Goal: Task Accomplishment & Management: Manage account settings

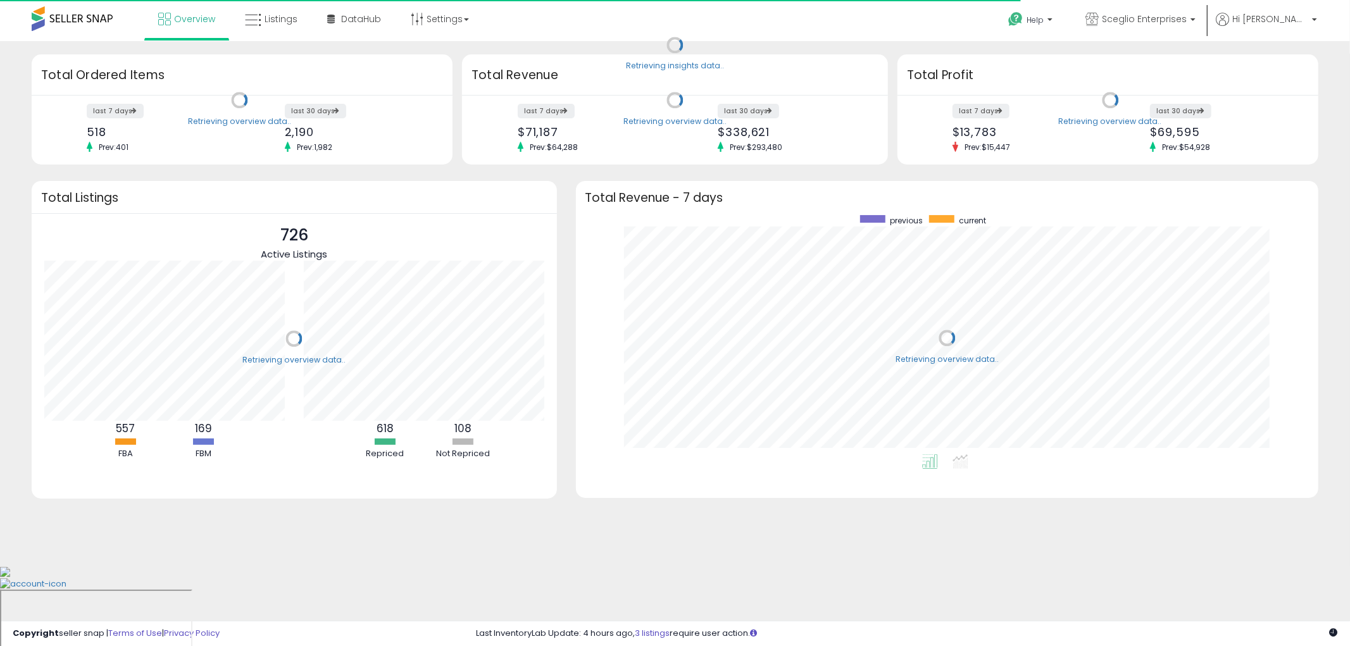
scroll to position [239, 718]
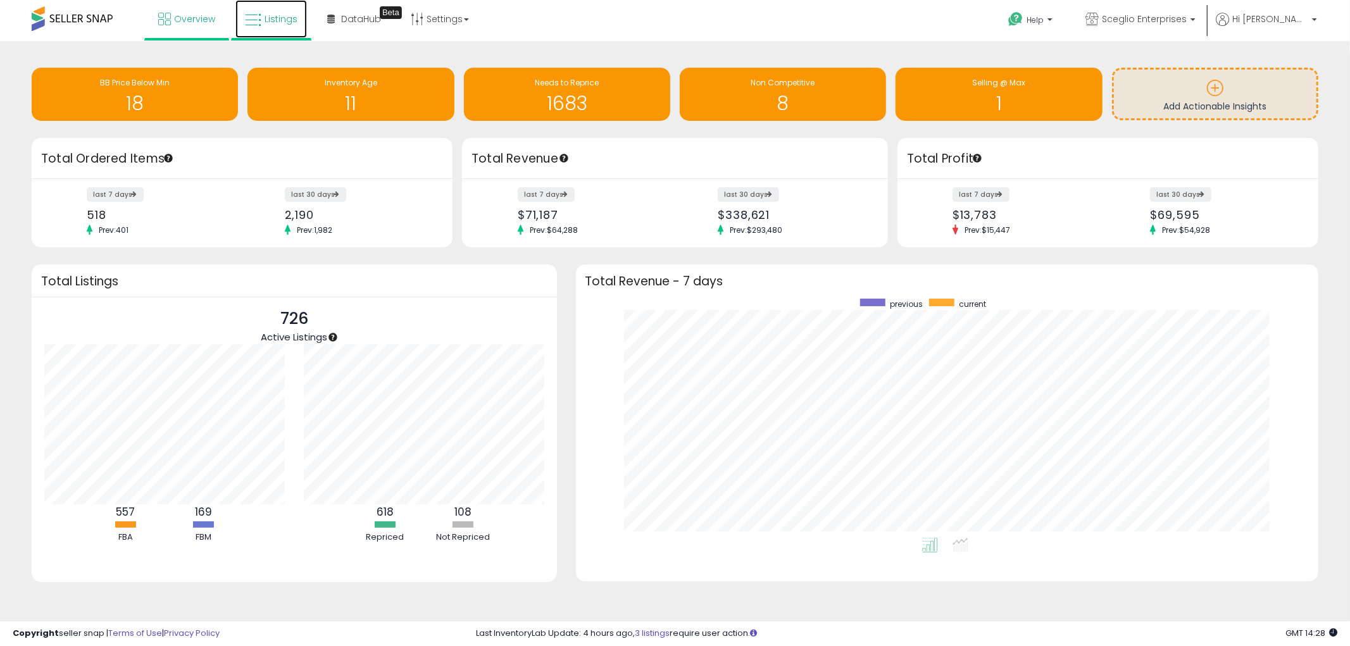
click at [257, 16] on icon at bounding box center [253, 20] width 16 height 16
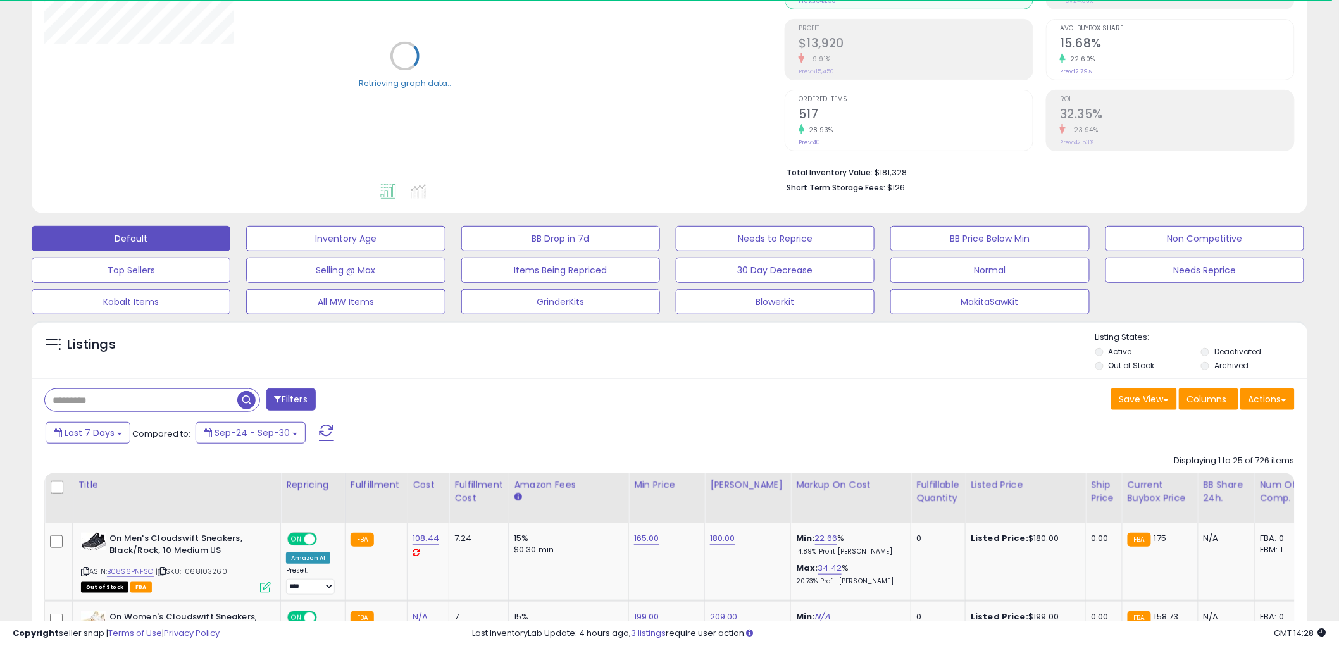
scroll to position [211, 0]
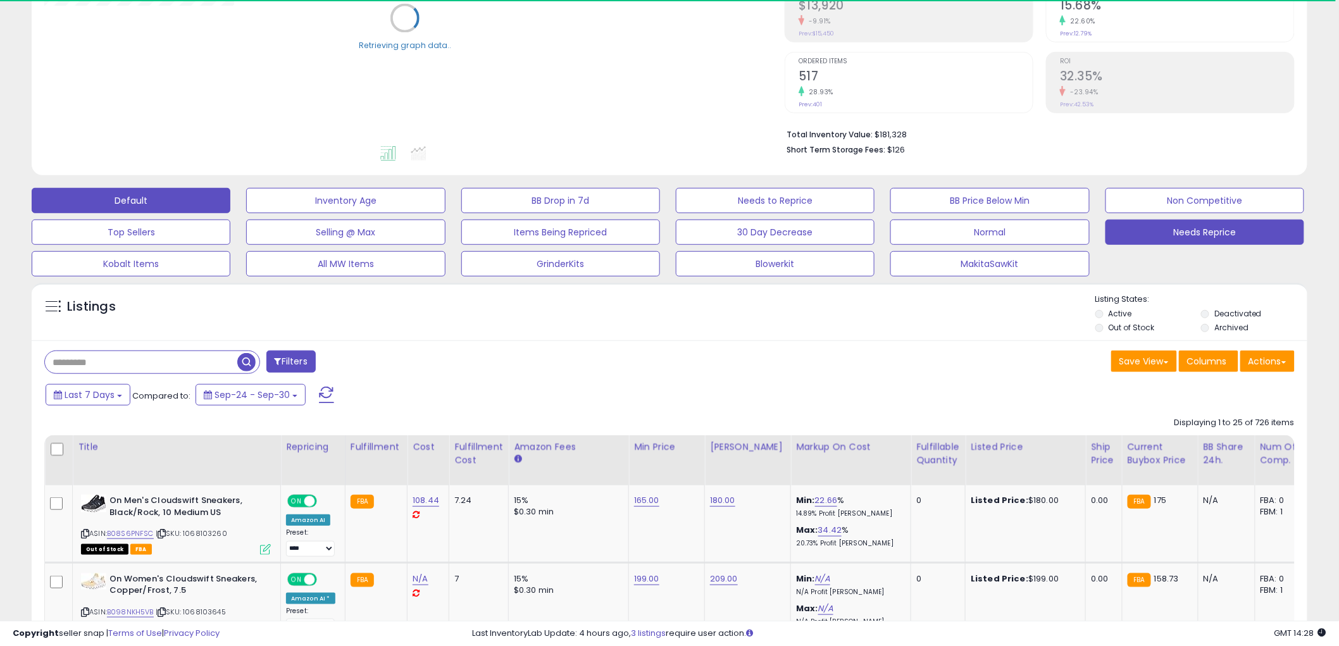
click at [1206, 228] on button "Needs Reprice" at bounding box center [1205, 232] width 199 height 25
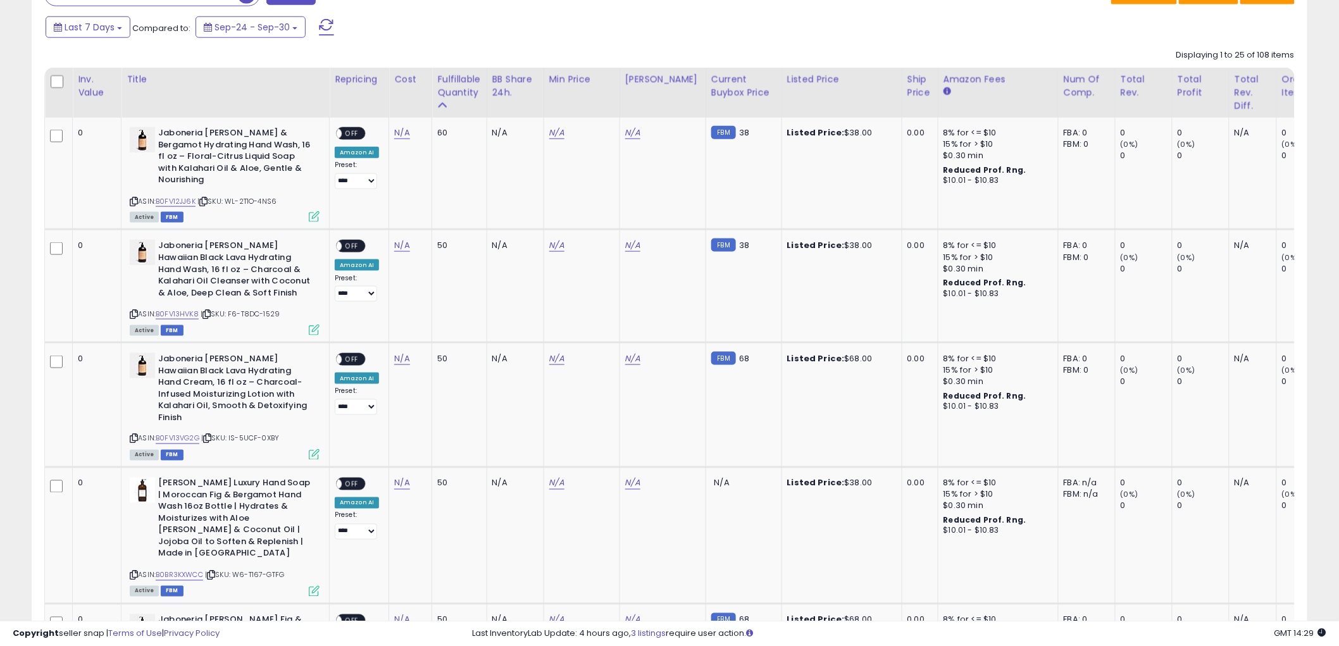
scroll to position [313, 0]
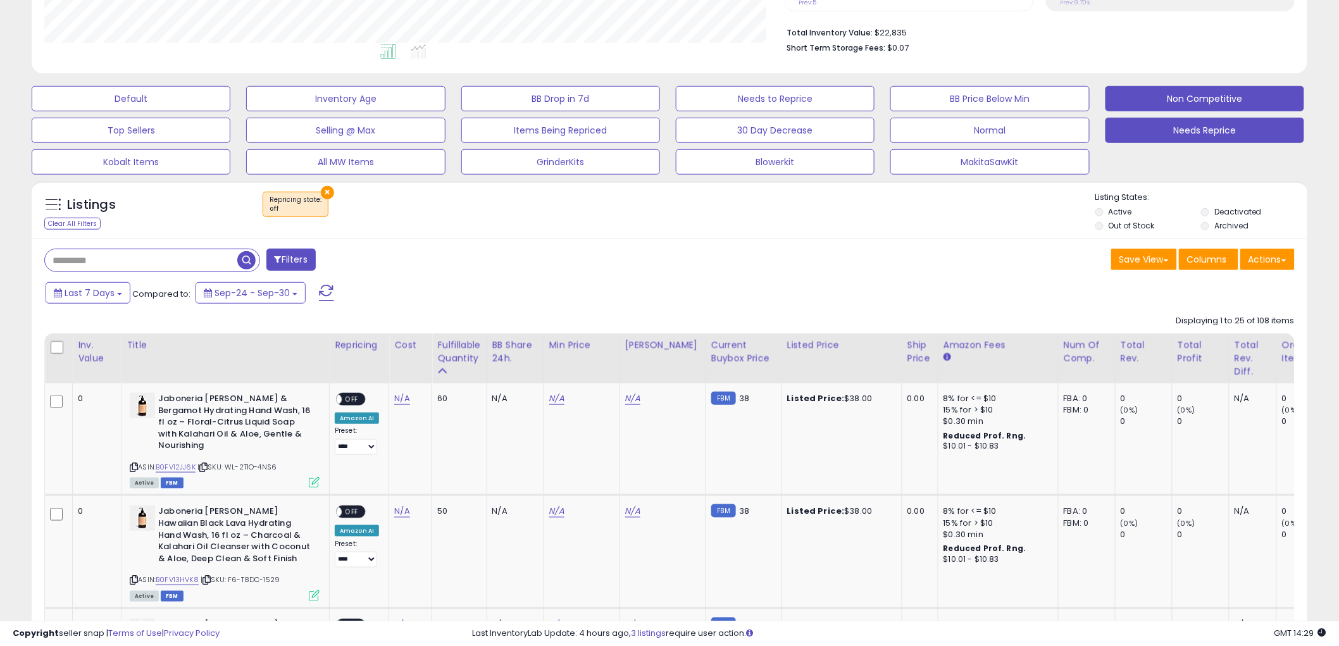
click at [1152, 98] on button "Non Competitive" at bounding box center [1205, 98] width 199 height 25
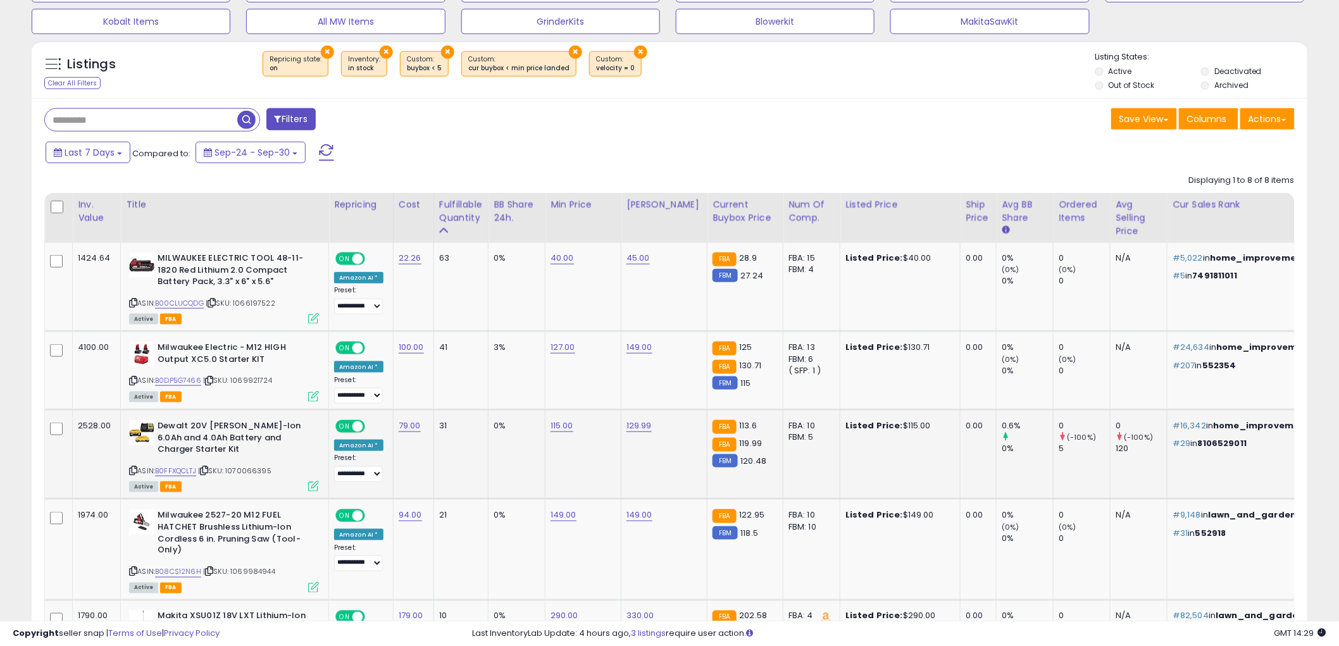
scroll to position [259, 741]
click at [557, 347] on link "127.00" at bounding box center [563, 347] width 25 height 13
drag, startPoint x: 551, startPoint y: 321, endPoint x: 344, endPoint y: 295, distance: 209.2
click at [346, 299] on tbody "1424.64 MILWAUKEE ELECTRIC TOOL 48-11-1820 Red Lithium 2.0 Compact Battery Pack…" at bounding box center [1187, 595] width 2284 height 704
type input "***"
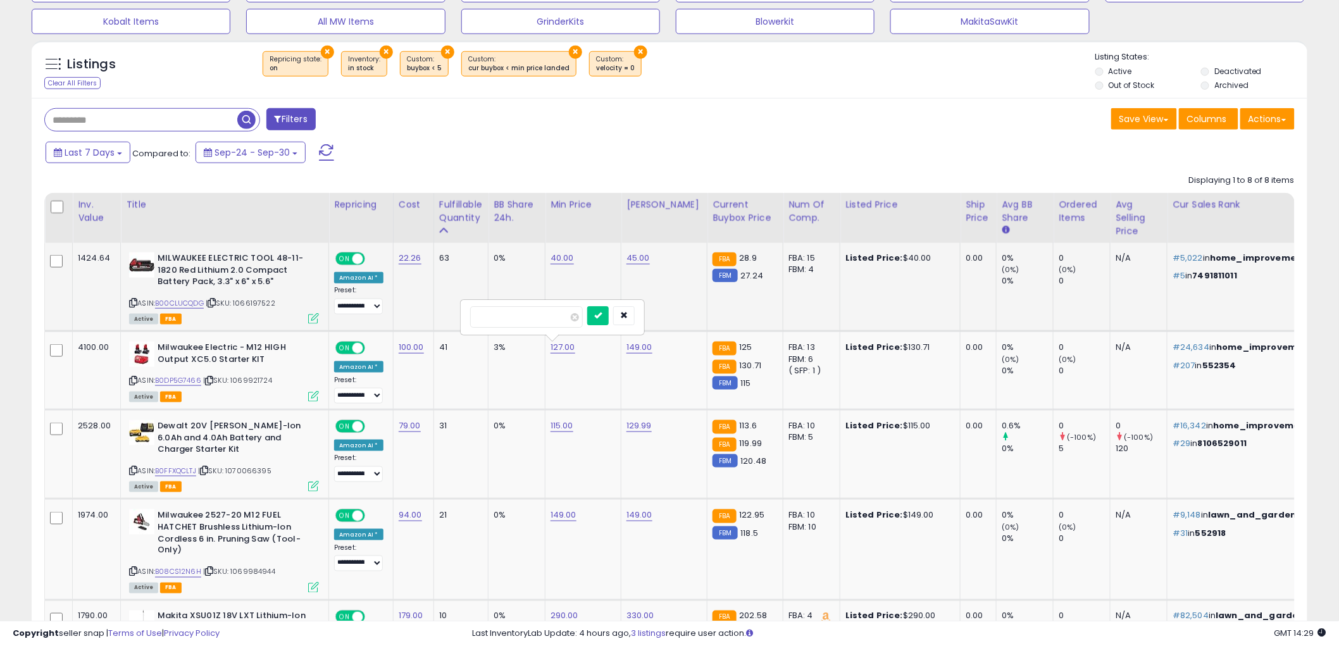
click button "submit" at bounding box center [598, 315] width 22 height 19
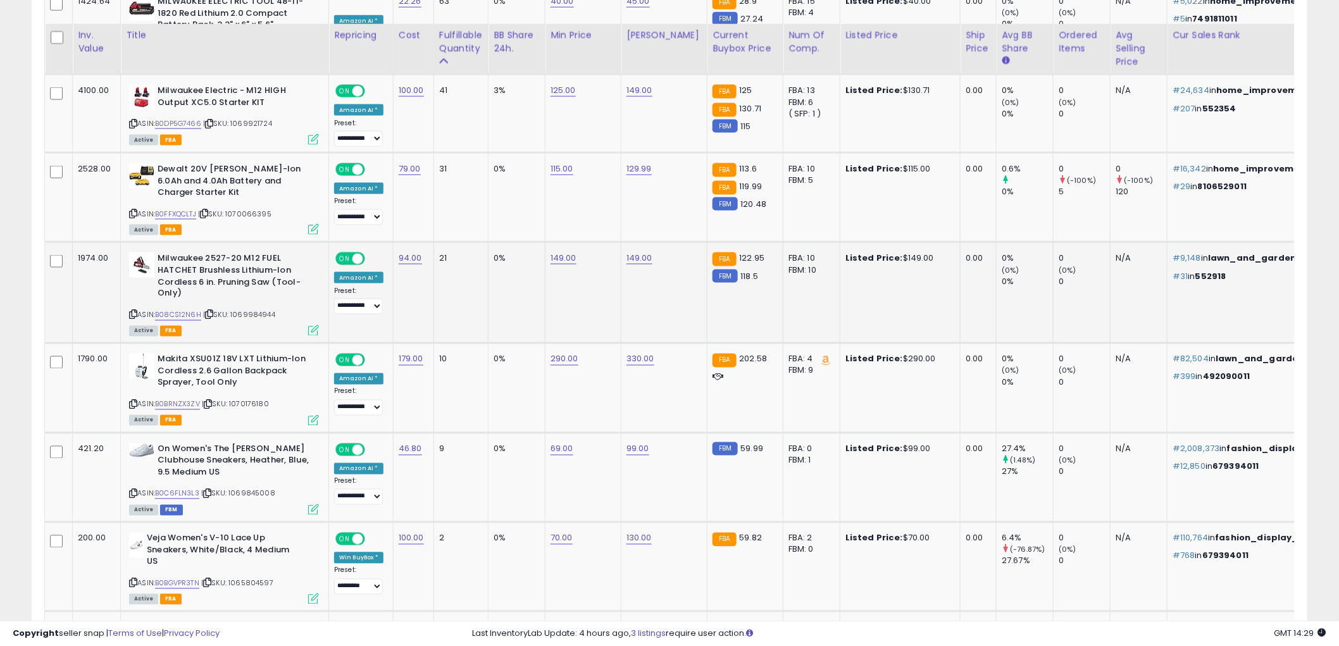
scroll to position [735, 0]
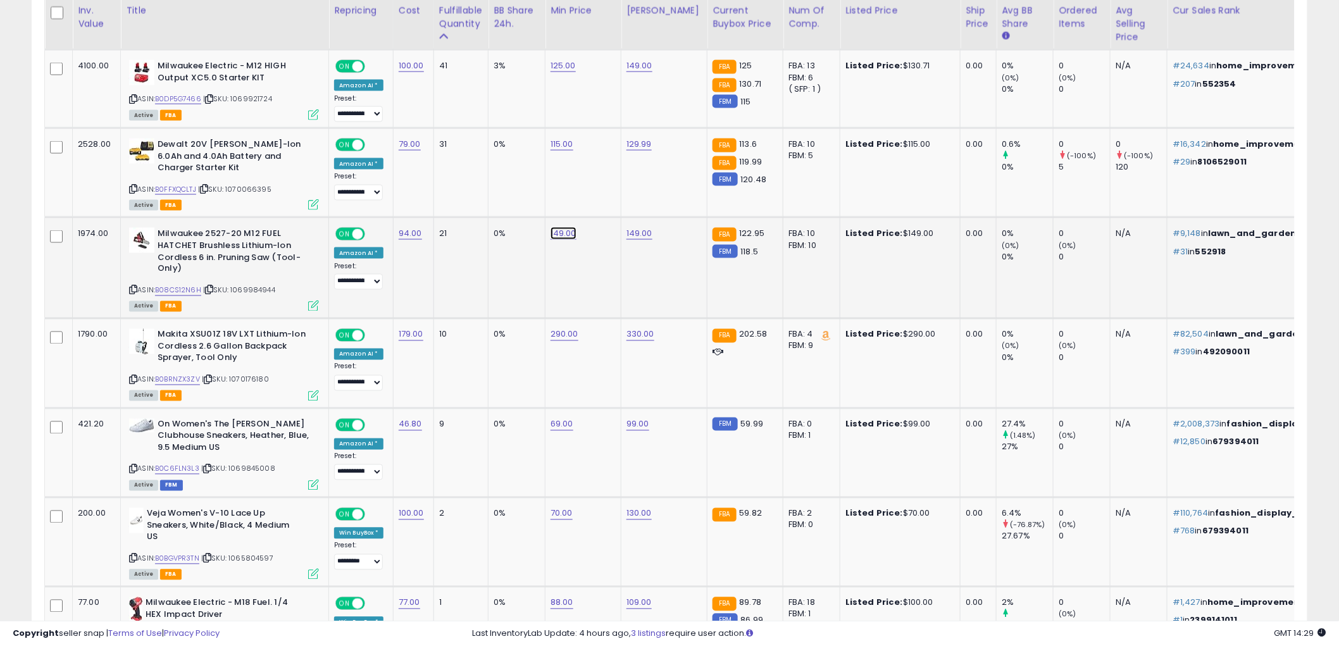
click at [571, 238] on link "149.00" at bounding box center [564, 233] width 26 height 13
drag, startPoint x: 555, startPoint y: 201, endPoint x: 437, endPoint y: 188, distance: 119.1
click at [435, 187] on tbody "1424.64 MILWAUKEE ELECTRIC TOOL 48-11-1820 Red Lithium 2.0 Compact Battery Pack…" at bounding box center [1187, 313] width 2284 height 704
type input "***"
click button "submit" at bounding box center [599, 200] width 22 height 19
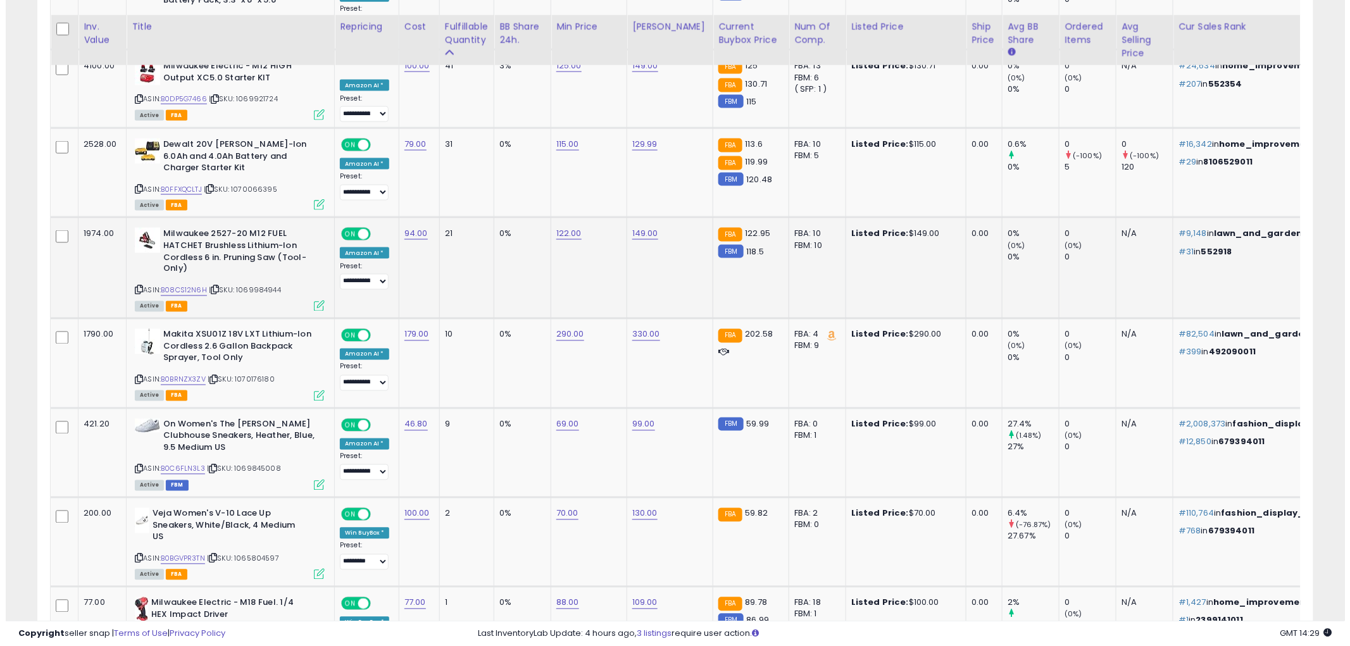
scroll to position [805, 0]
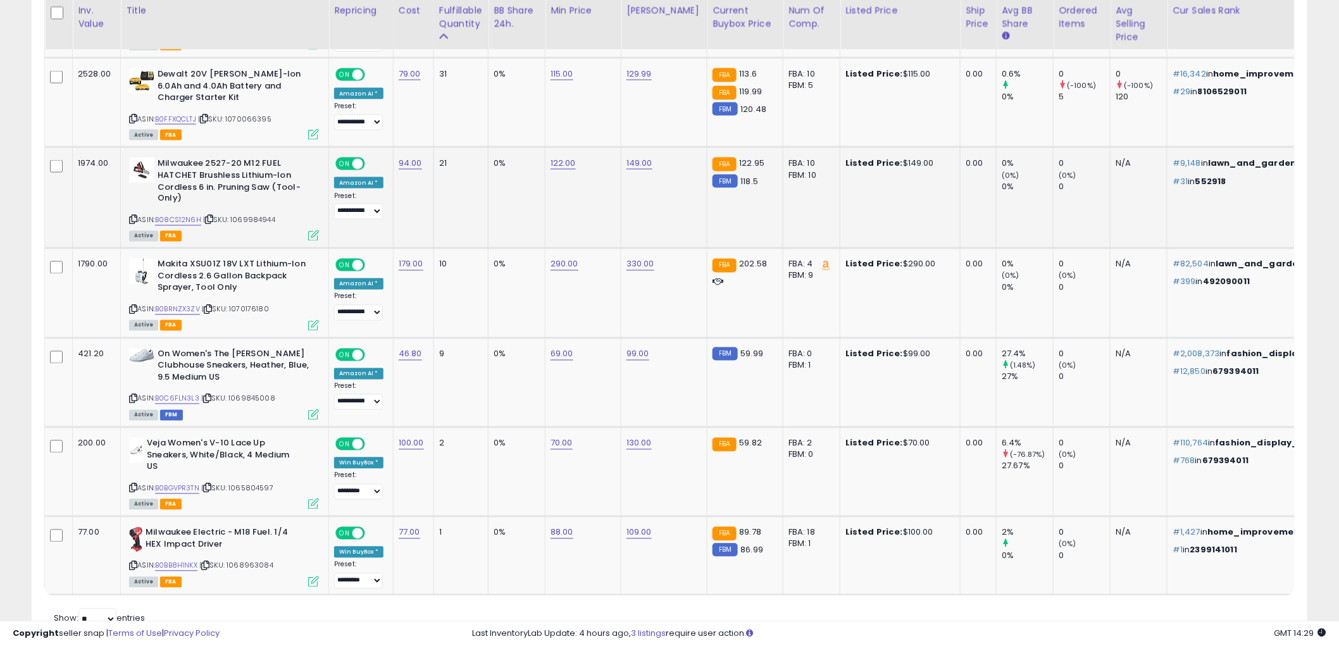
click at [315, 234] on icon at bounding box center [313, 235] width 11 height 11
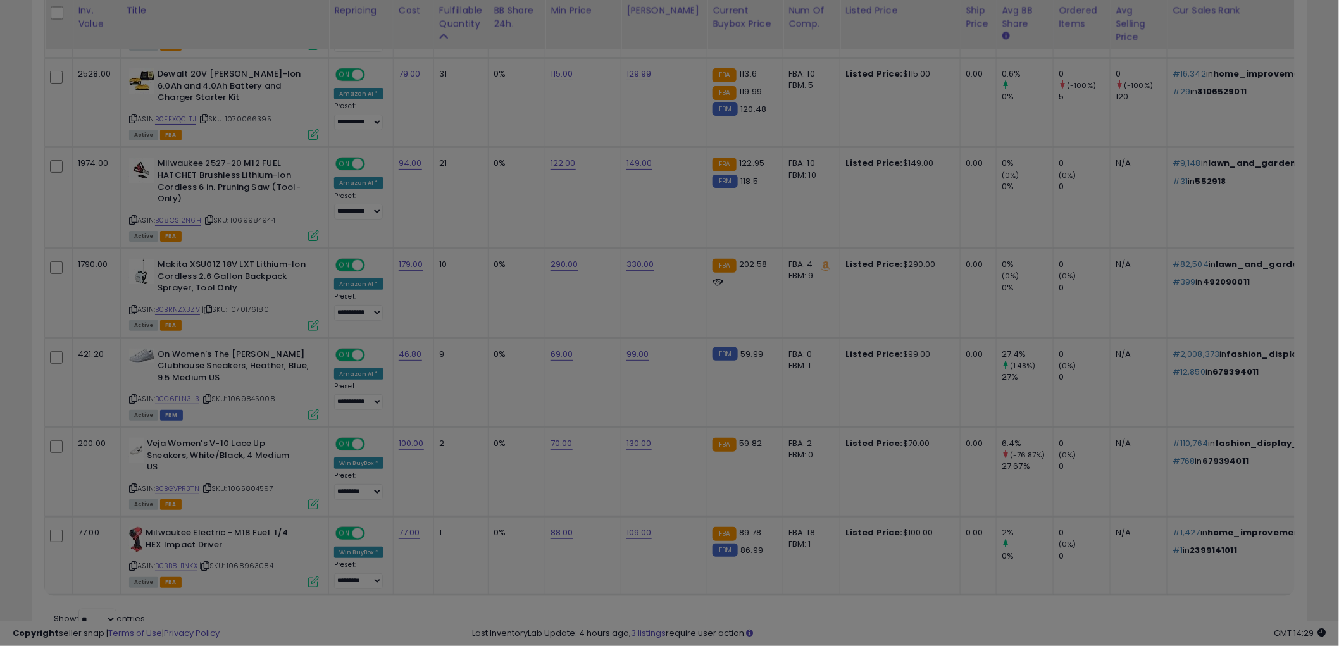
scroll to position [259, 747]
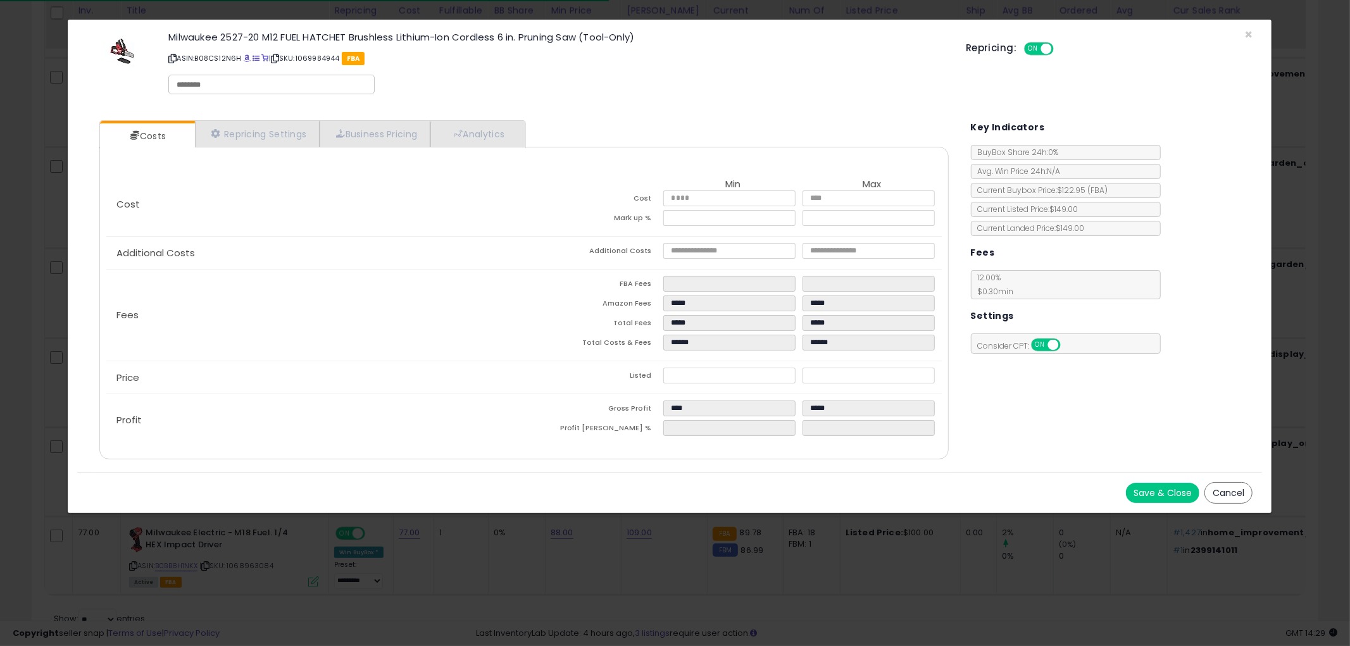
click at [1241, 30] on div "Milwaukee 2527-20 M12 FUEL HATCHET Brushless Lithium-Ion Cordless 6 in. Pruning…" at bounding box center [669, 65] width 1185 height 72
click at [1246, 29] on span "×" at bounding box center [1248, 34] width 8 height 18
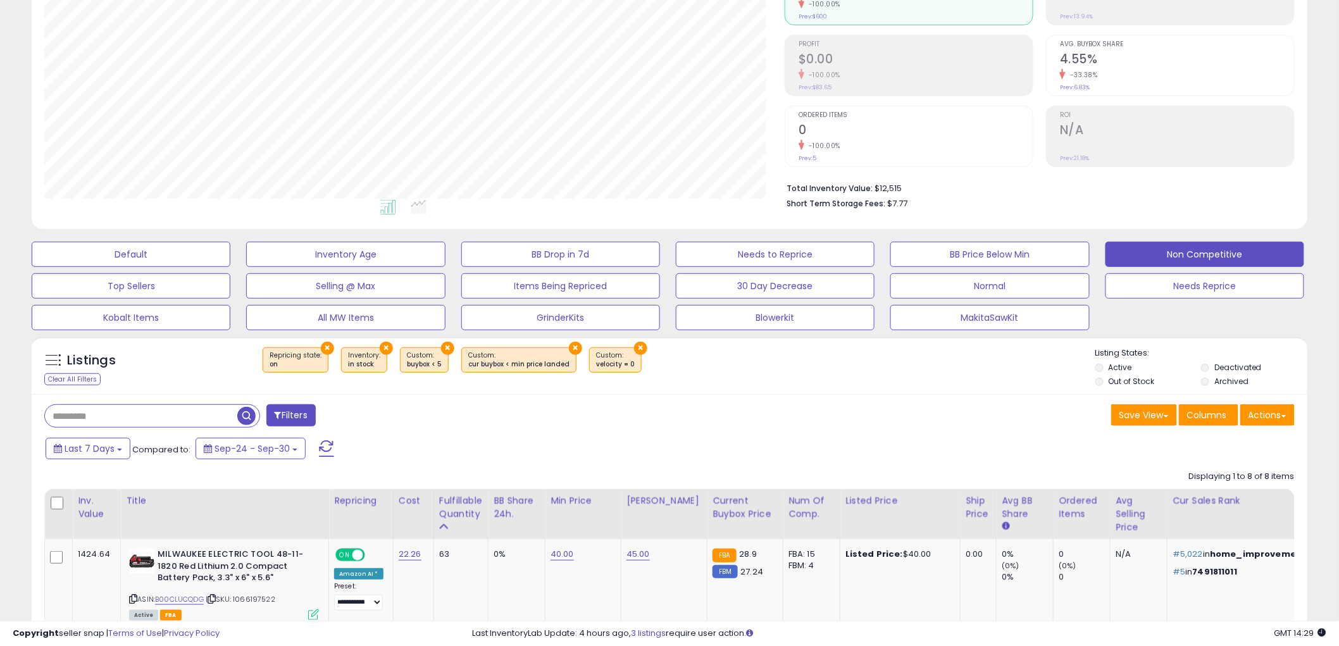
scroll to position [0, 0]
